Goal: Communication & Community: Answer question/provide support

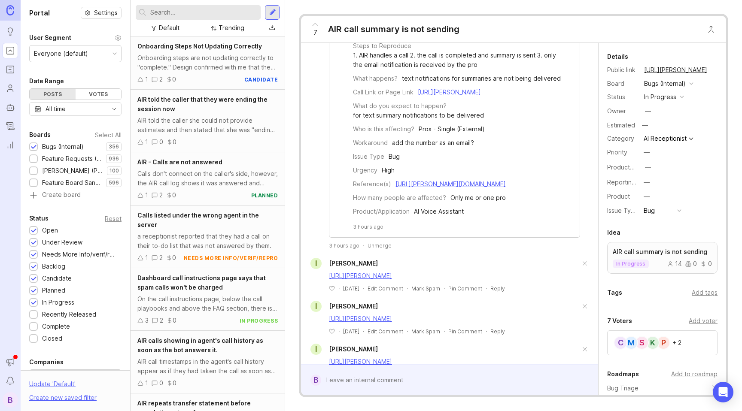
scroll to position [500, 0]
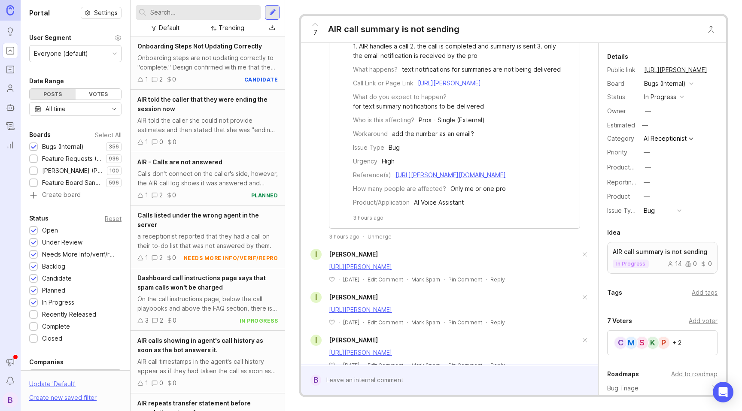
click at [379, 241] on div "Unmerge" at bounding box center [380, 236] width 24 height 7
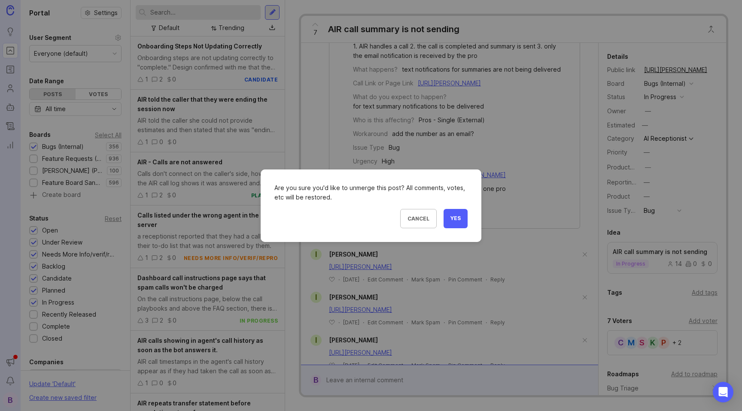
click at [459, 218] on span "Yes" at bounding box center [456, 218] width 10 height 7
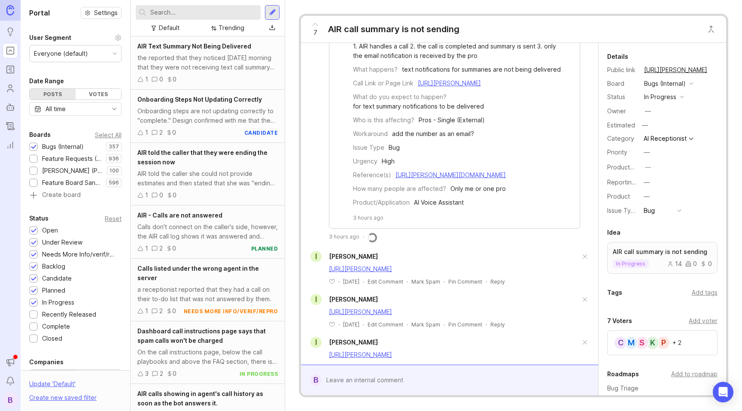
scroll to position [146, 0]
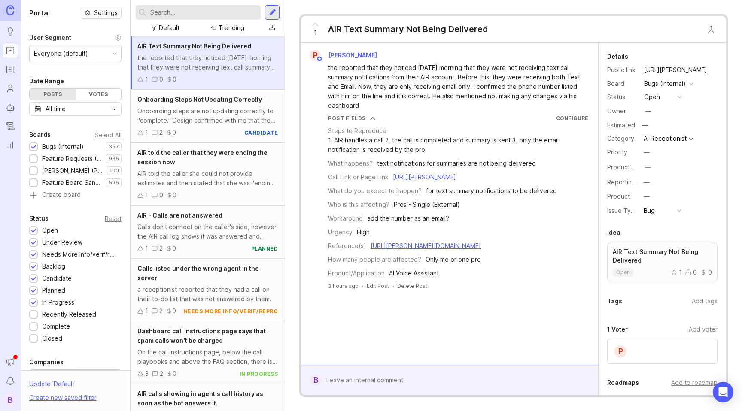
click at [433, 381] on div at bounding box center [455, 380] width 269 height 16
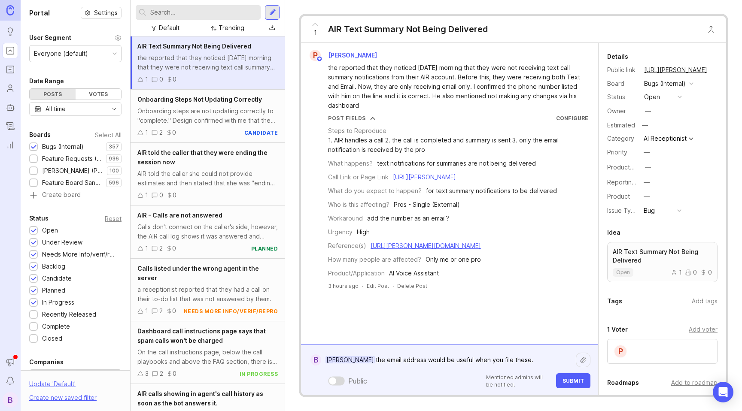
type textarea "[PERSON_NAME] the email address would be useful when you file these."
click at [454, 181] on link "[URL][PERSON_NAME]" at bounding box center [424, 177] width 63 height 7
click at [533, 359] on textarea "[PERSON_NAME] the email address would be useful when you file these." at bounding box center [448, 360] width 255 height 16
click at [583, 357] on icon at bounding box center [583, 360] width 7 height 7
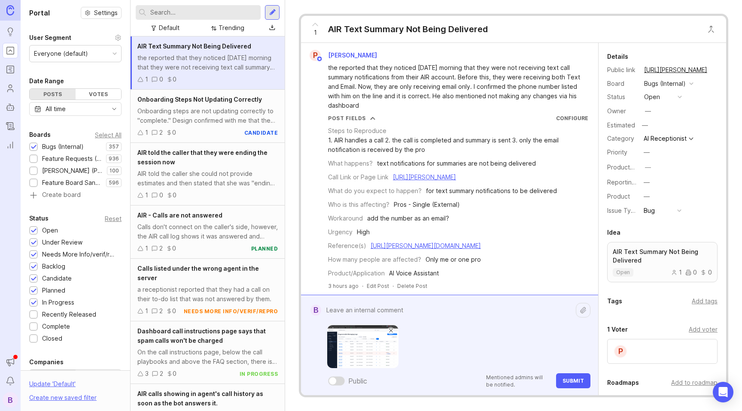
click at [400, 314] on textarea at bounding box center [448, 310] width 255 height 16
click at [358, 335] on img at bounding box center [362, 347] width 71 height 43
click at [548, 309] on textarea "Hmmm, very weird. [PERSON_NAME] shows that we have sent a summary [DATE] at 11" at bounding box center [448, 310] width 255 height 16
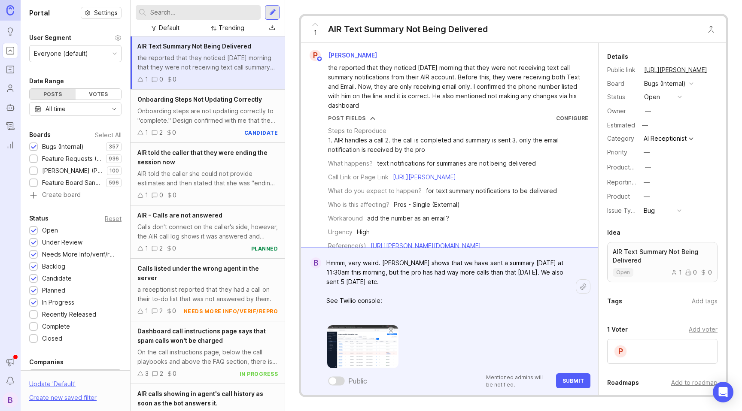
paste textarea "[URL][DOMAIN_NAME]"
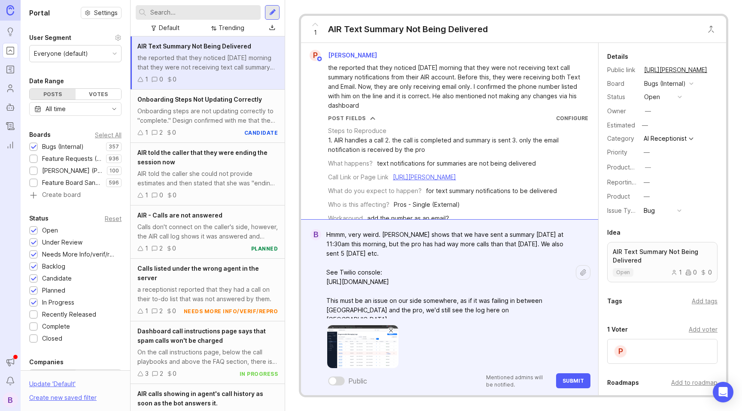
type textarea "Hmmm, very weird. [PERSON_NAME] shows that we have sent a summary [DATE] at 11:…"
click at [573, 377] on button "Submit" at bounding box center [573, 381] width 34 height 15
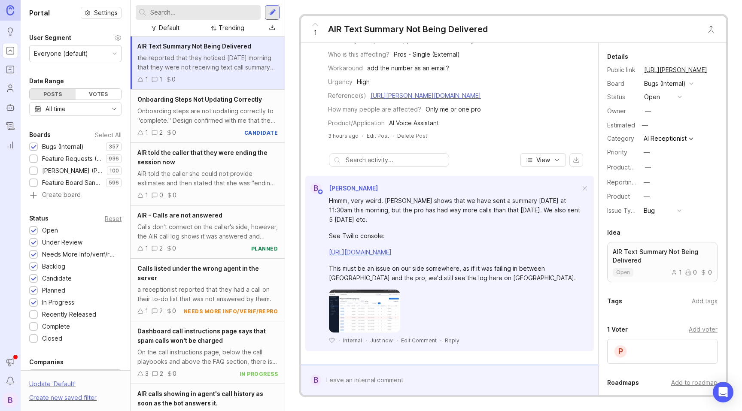
scroll to position [115, 0]
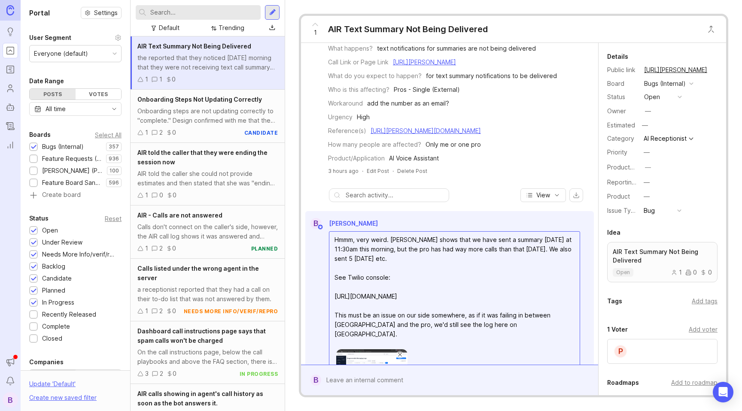
click at [405, 269] on textarea "Hmmm, very weird. [PERSON_NAME] shows that we have sent a summary [DATE] at 11:…" at bounding box center [454, 287] width 250 height 111
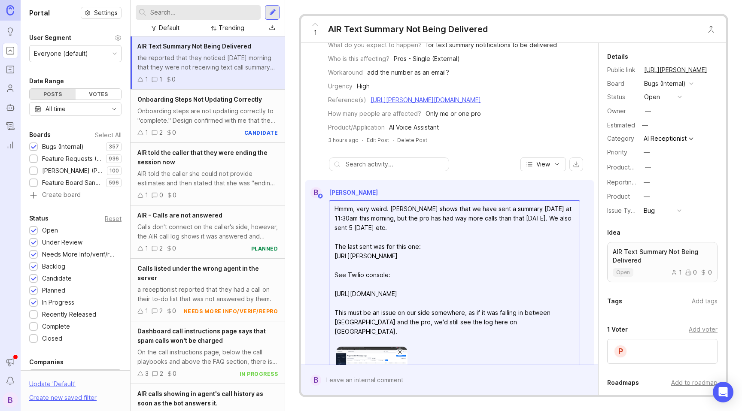
scroll to position [146, 0]
click at [378, 293] on textarea "Hmmm, very weird. [PERSON_NAME] shows that we have sent a summary [DATE] at 11:…" at bounding box center [454, 270] width 250 height 139
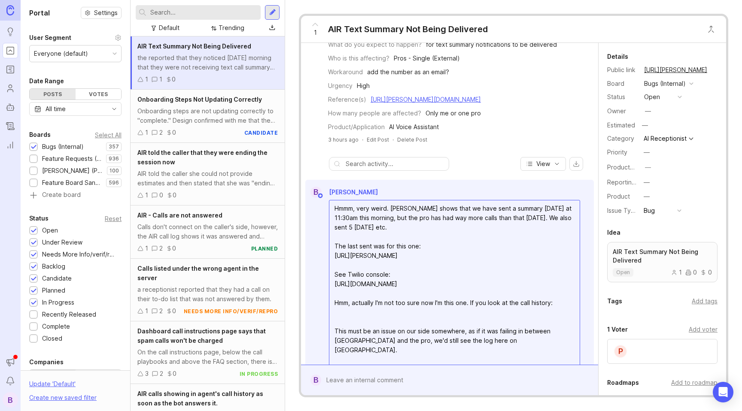
paste textarea "[URL][PERSON_NAME]"
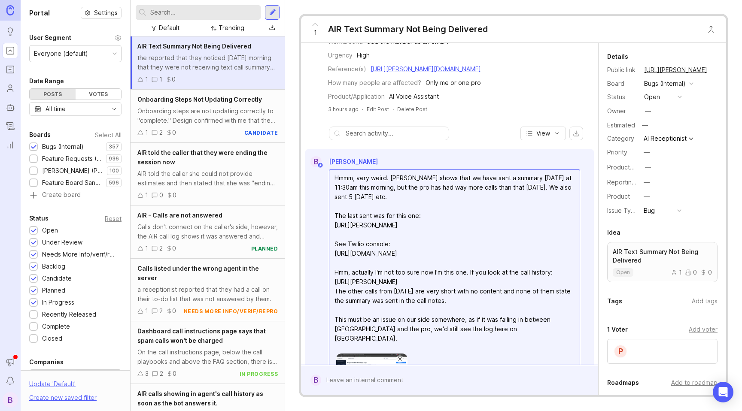
scroll to position [191, 0]
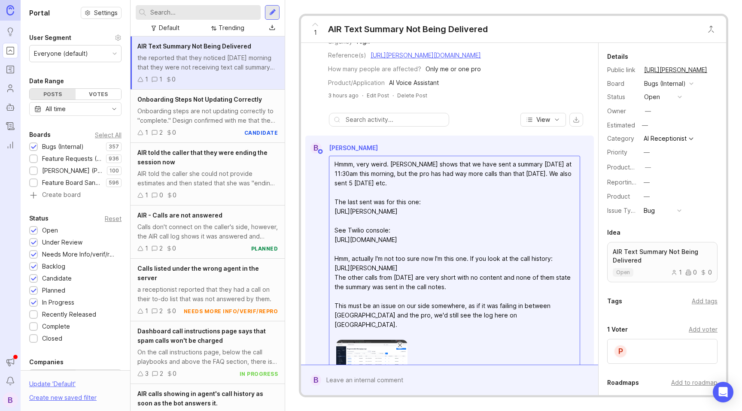
drag, startPoint x: 509, startPoint y: 336, endPoint x: 309, endPoint y: 316, distance: 201.2
click at [309, 316] on div "Hmmm, very weird. [PERSON_NAME] shows that we have sent a summary [DATE] at 11:…" at bounding box center [449, 287] width 289 height 267
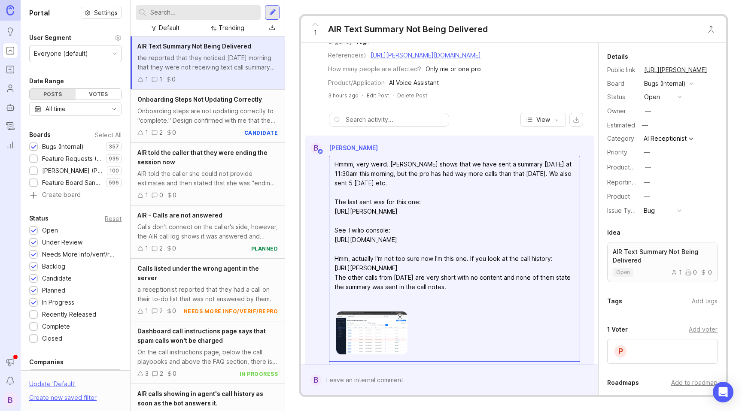
type textarea "Hmmm, very weird. [PERSON_NAME] shows that we have sent a summary [DATE] at 11:…"
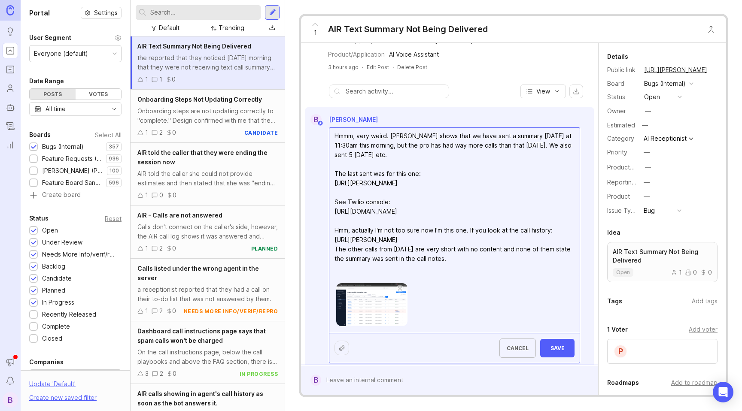
click at [563, 352] on span "Save" at bounding box center [557, 348] width 21 height 6
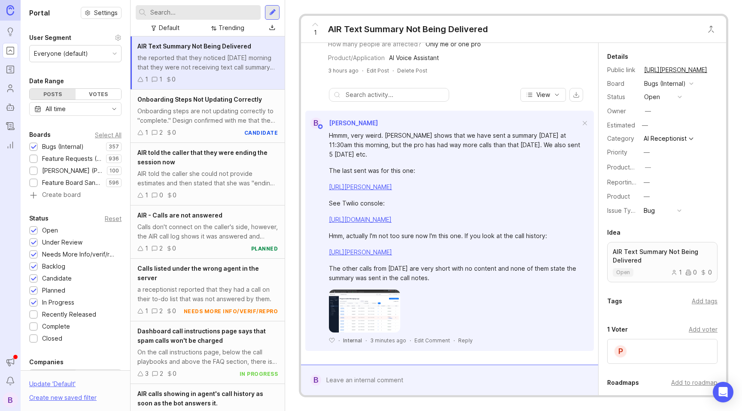
scroll to position [225, 0]
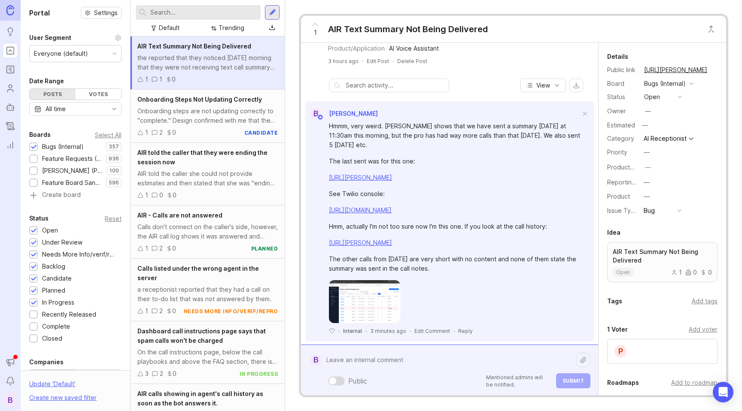
click at [414, 377] on div "Public Mentioned admins will be notified. Submit" at bounding box center [455, 370] width 269 height 37
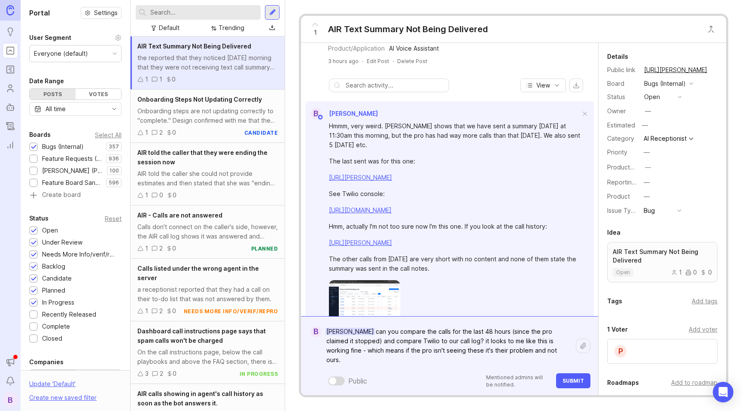
click at [414, 362] on textarea "[PERSON_NAME] can you compare the calls for the last 48 hours (since the pro cl…" at bounding box center [448, 346] width 255 height 45
type textarea "[PERSON_NAME] can you compare the calls for the last 48 hours (since the pro cl…"
click at [569, 381] on span "Submit" at bounding box center [573, 381] width 21 height 6
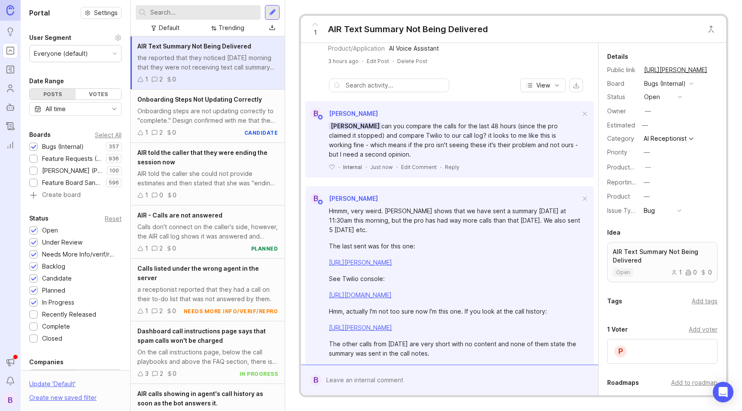
scroll to position [310, 0]
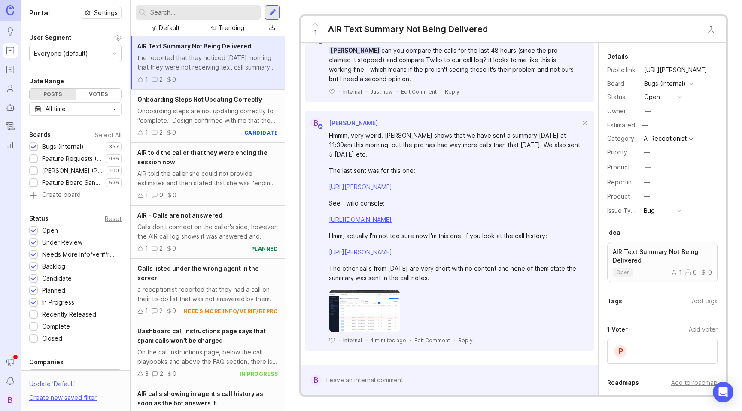
click at [414, 379] on div at bounding box center [455, 380] width 269 height 16
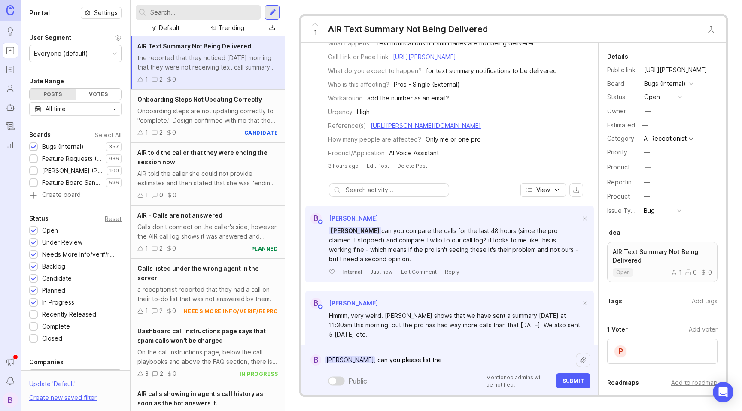
scroll to position [0, 0]
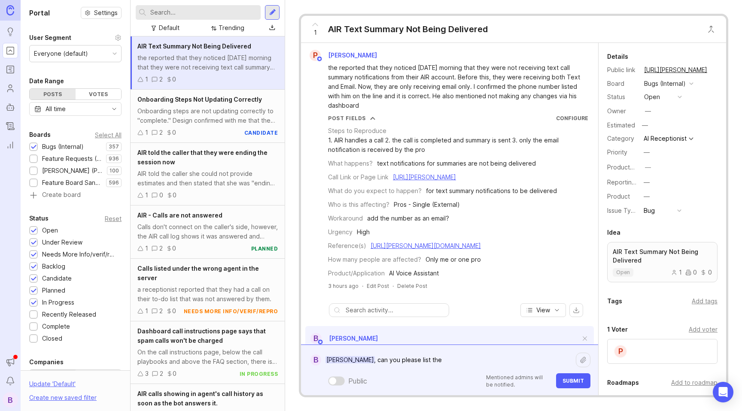
click at [456, 181] on link "[URL][PERSON_NAME]" at bounding box center [424, 177] width 63 height 7
click at [439, 363] on textarea "[PERSON_NAME], can you please list the" at bounding box center [448, 360] width 255 height 16
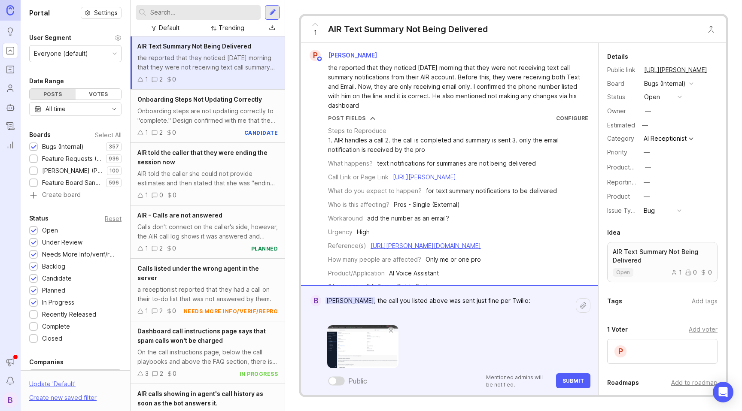
click at [526, 303] on textarea "[PERSON_NAME], the call you listed above was sent just fine per Twilio:" at bounding box center [448, 306] width 255 height 26
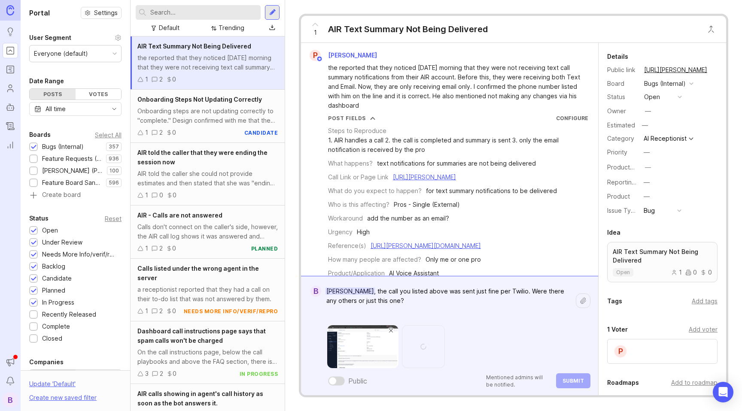
click at [412, 301] on textarea "[PERSON_NAME], the call you listed above was sent just fine per Twilio. Were th…" at bounding box center [448, 300] width 255 height 35
click at [512, 290] on textarea "[PERSON_NAME], the call you listed above was sent just fine per Twilio. Were th…" at bounding box center [448, 300] width 255 height 35
type textarea "[PERSON_NAME], the call you listed above was sent just fine per Twilio - see be…"
click at [568, 375] on button "Submit" at bounding box center [573, 381] width 34 height 15
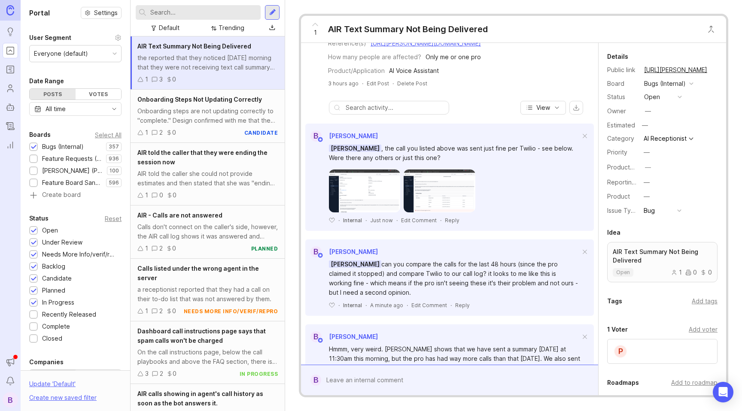
scroll to position [202, 0]
